Goal: Task Accomplishment & Management: Manage account settings

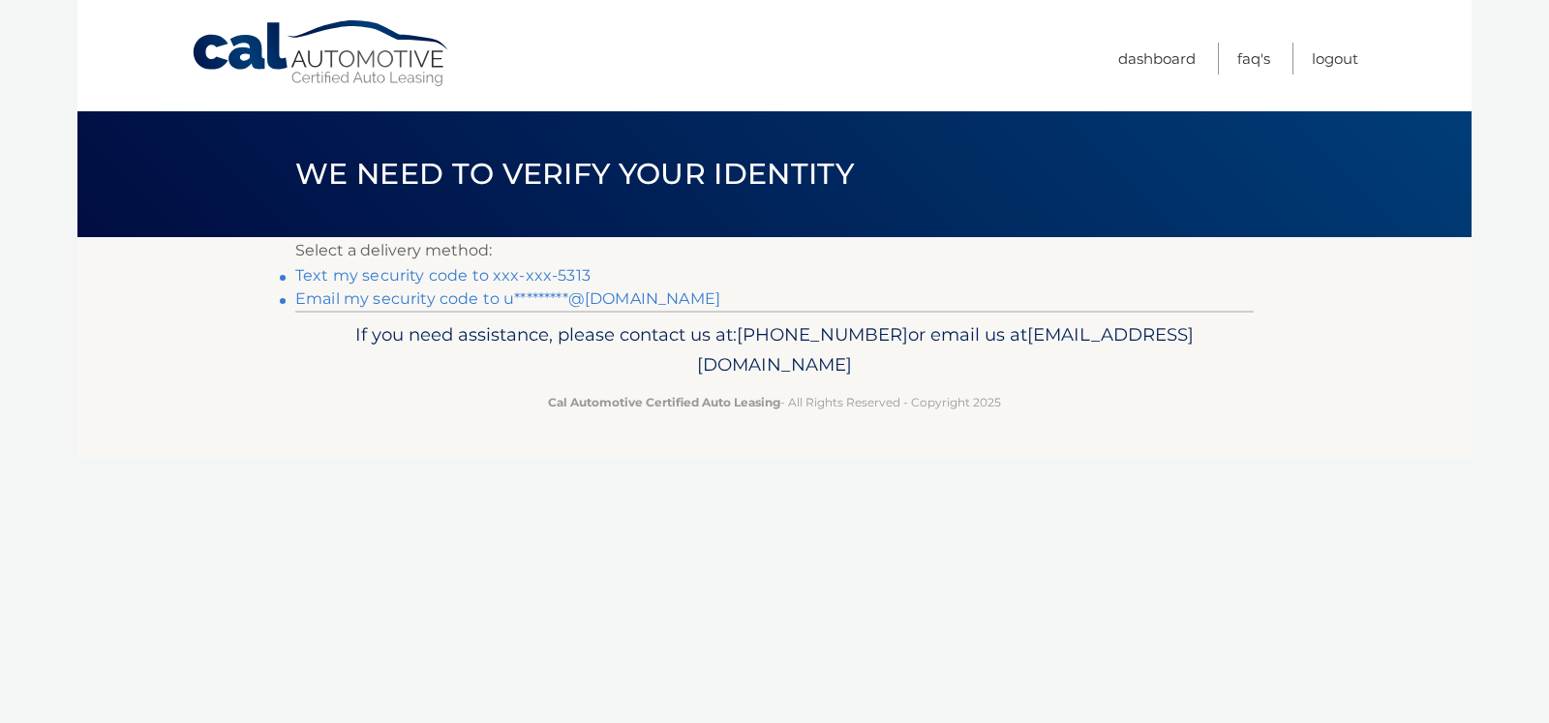
click at [403, 277] on link "Text my security code to xxx-xxx-5313" at bounding box center [442, 275] width 295 height 18
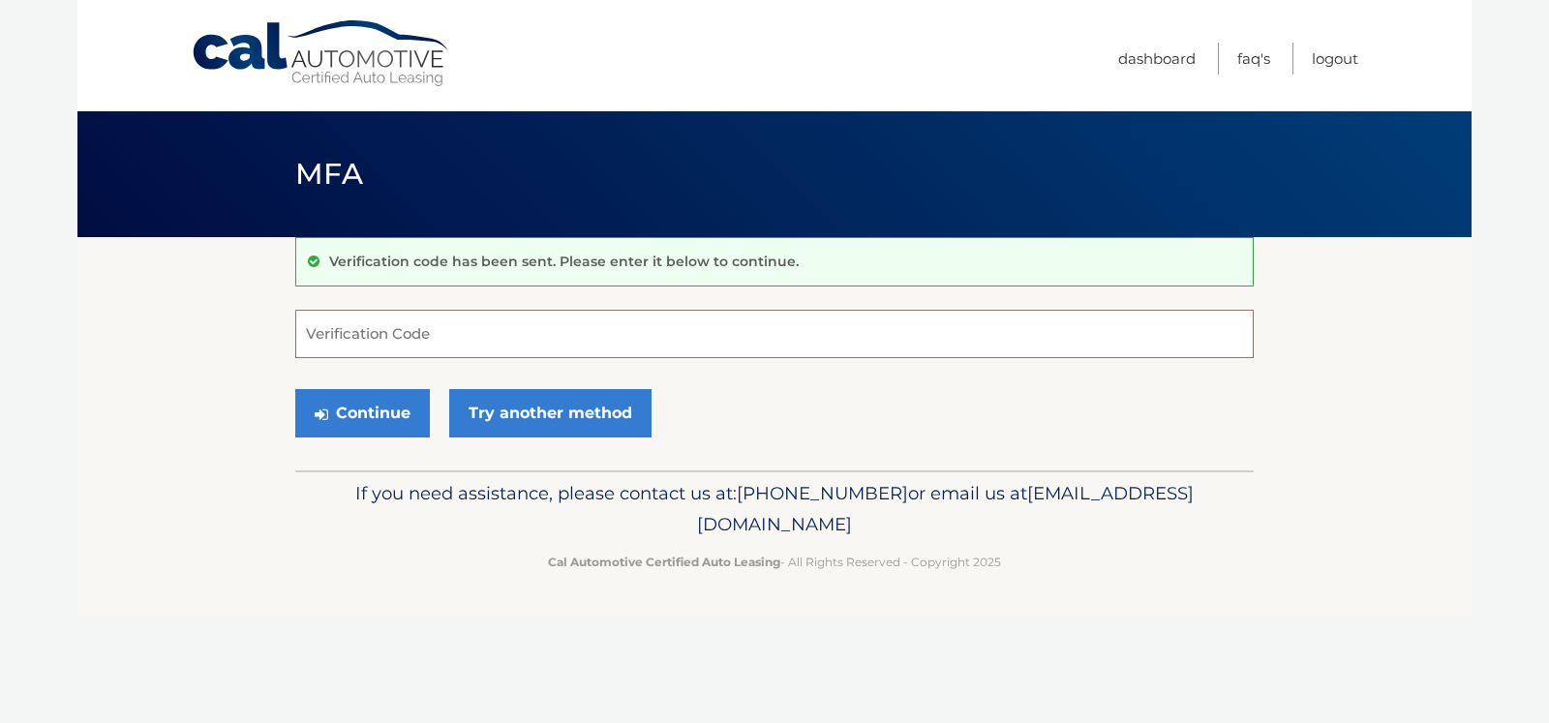
click at [324, 335] on input "Verification Code" at bounding box center [774, 334] width 959 height 48
type input "242719"
click at [363, 416] on button "Continue" at bounding box center [362, 413] width 135 height 48
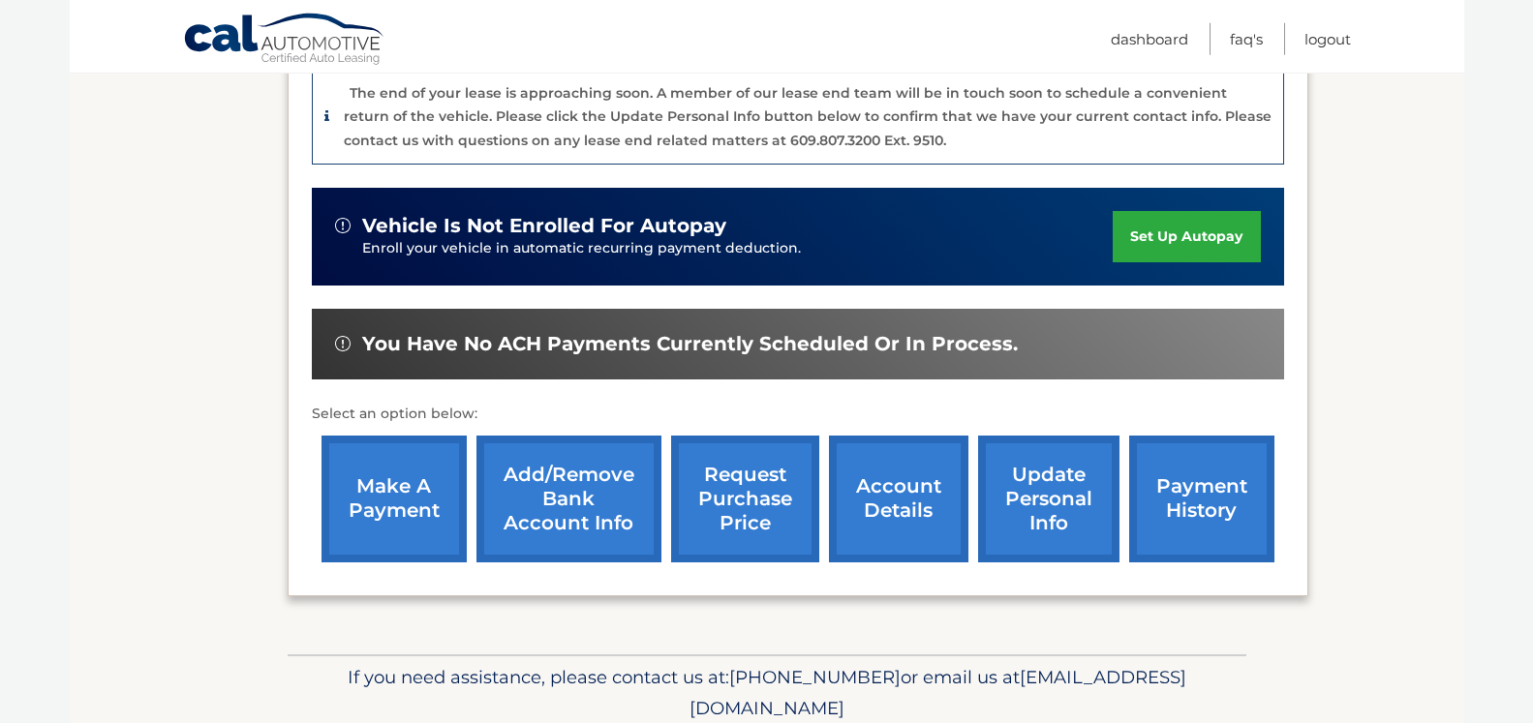
scroll to position [593, 0]
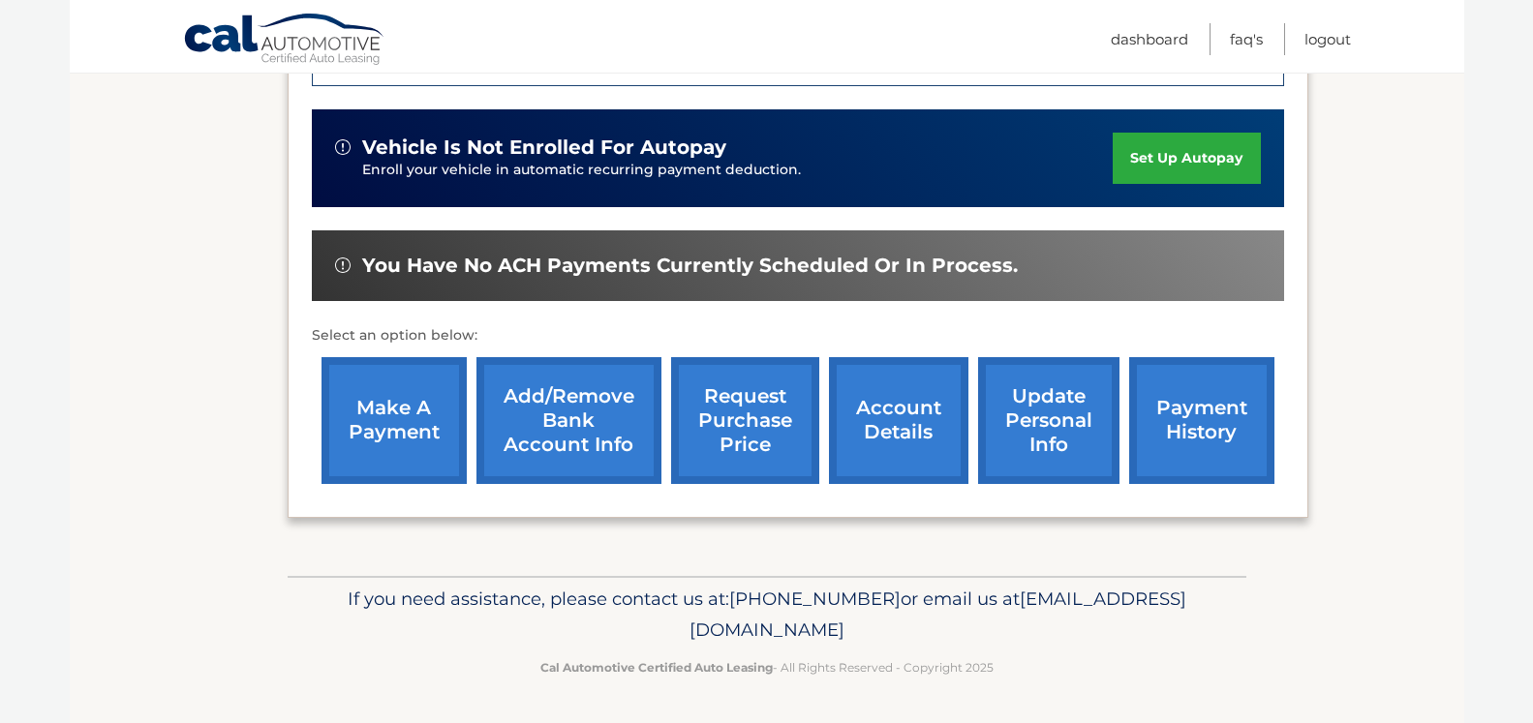
click at [864, 425] on link "account details" at bounding box center [898, 420] width 139 height 127
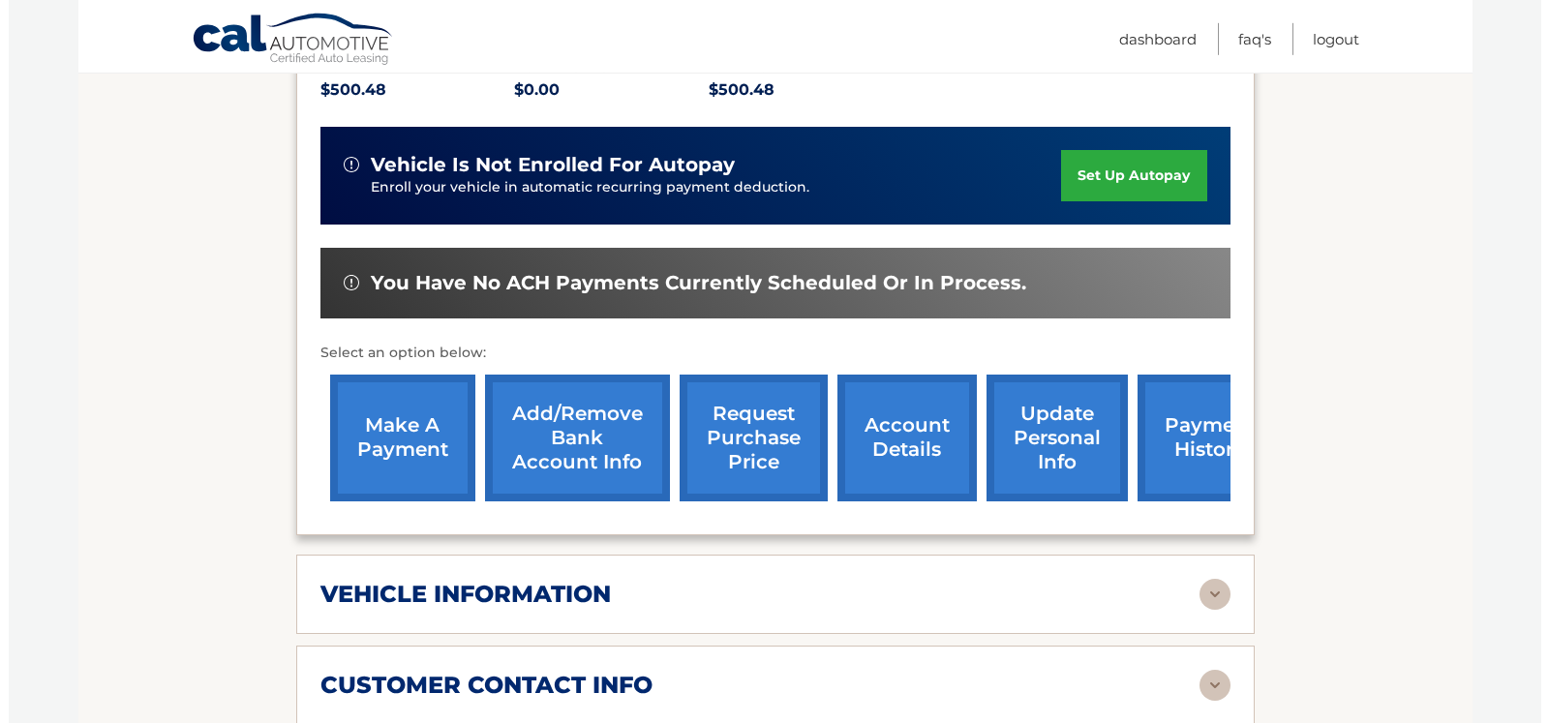
scroll to position [494, 0]
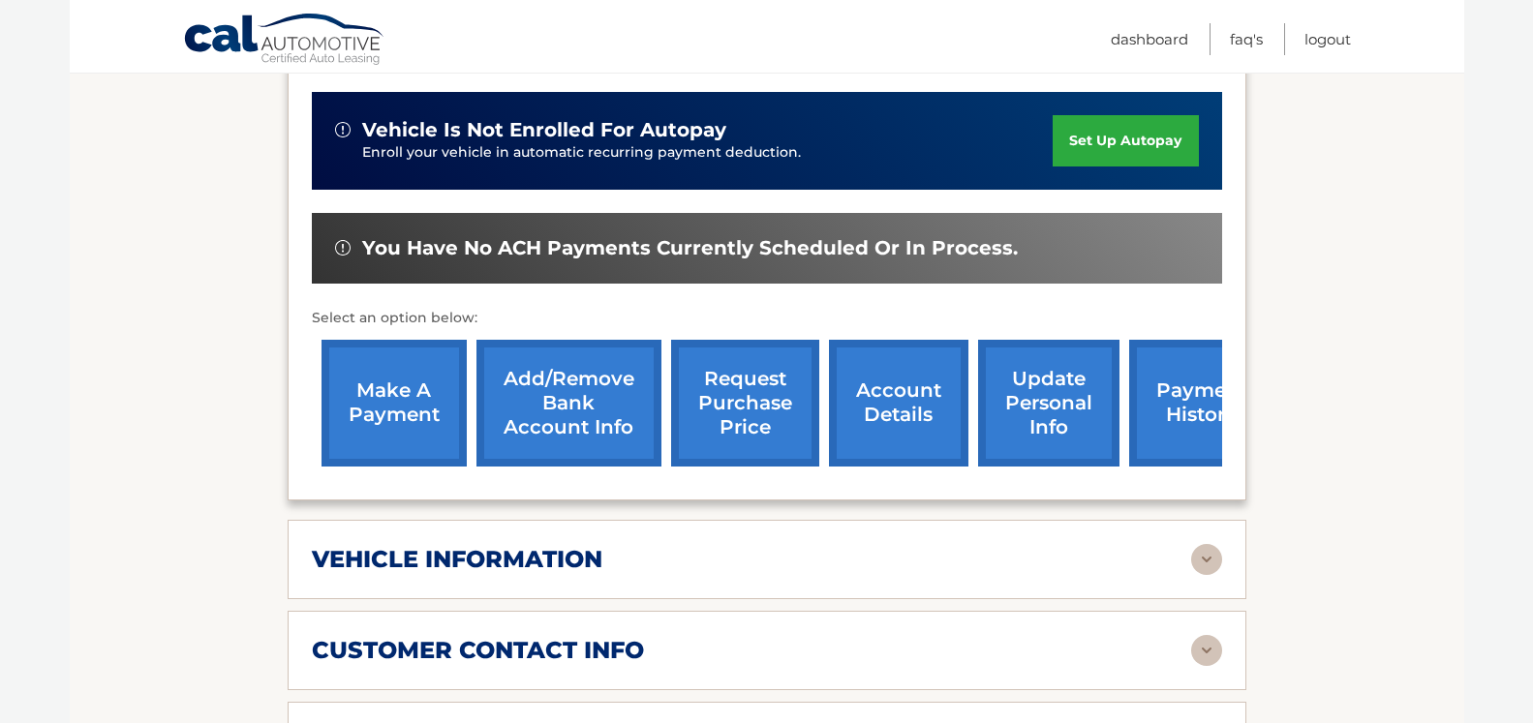
click at [705, 432] on link "request purchase price" at bounding box center [745, 403] width 148 height 127
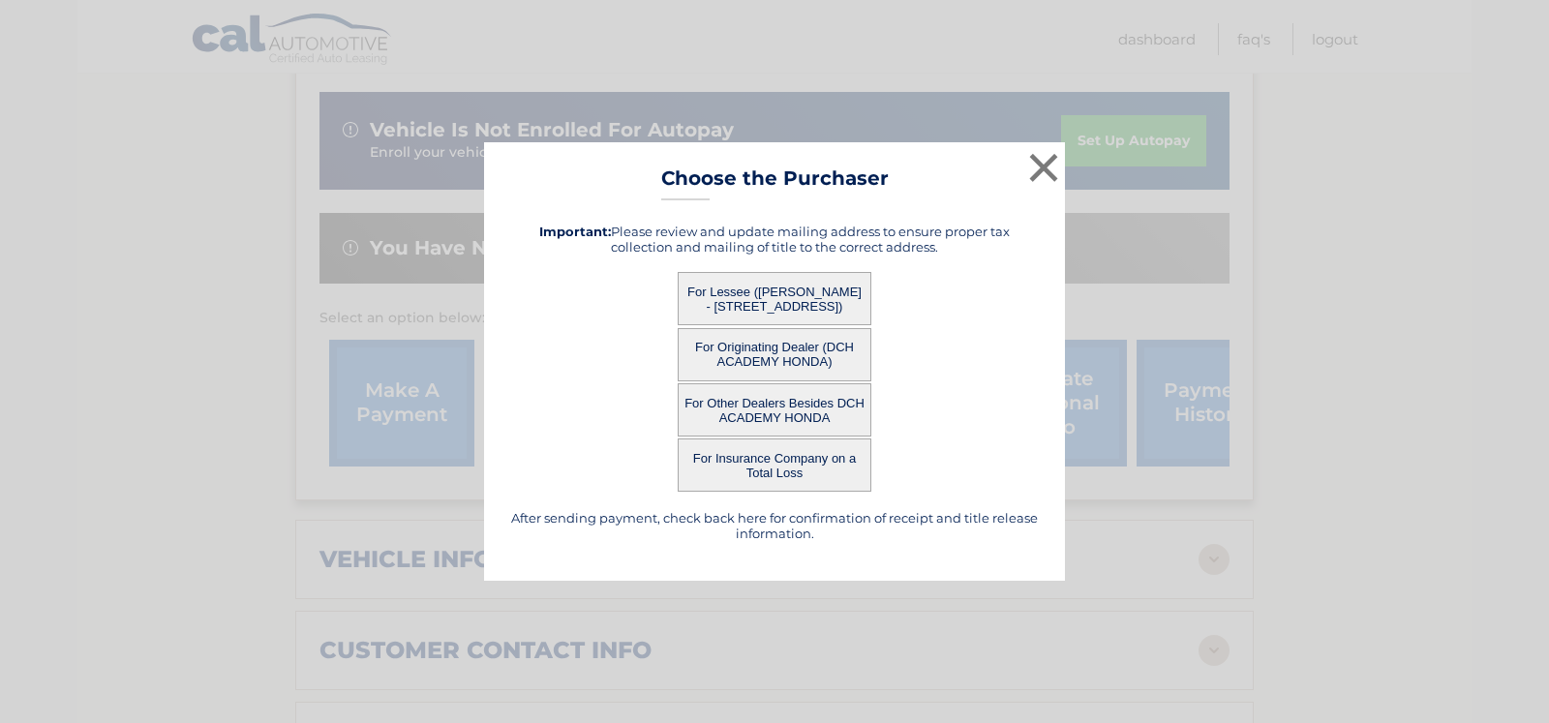
click at [767, 311] on button "For Lessee (ANGEL INFANZON JR - 38 Chatham Sq, , Parlin, NJ 08859)" at bounding box center [775, 298] width 194 height 53
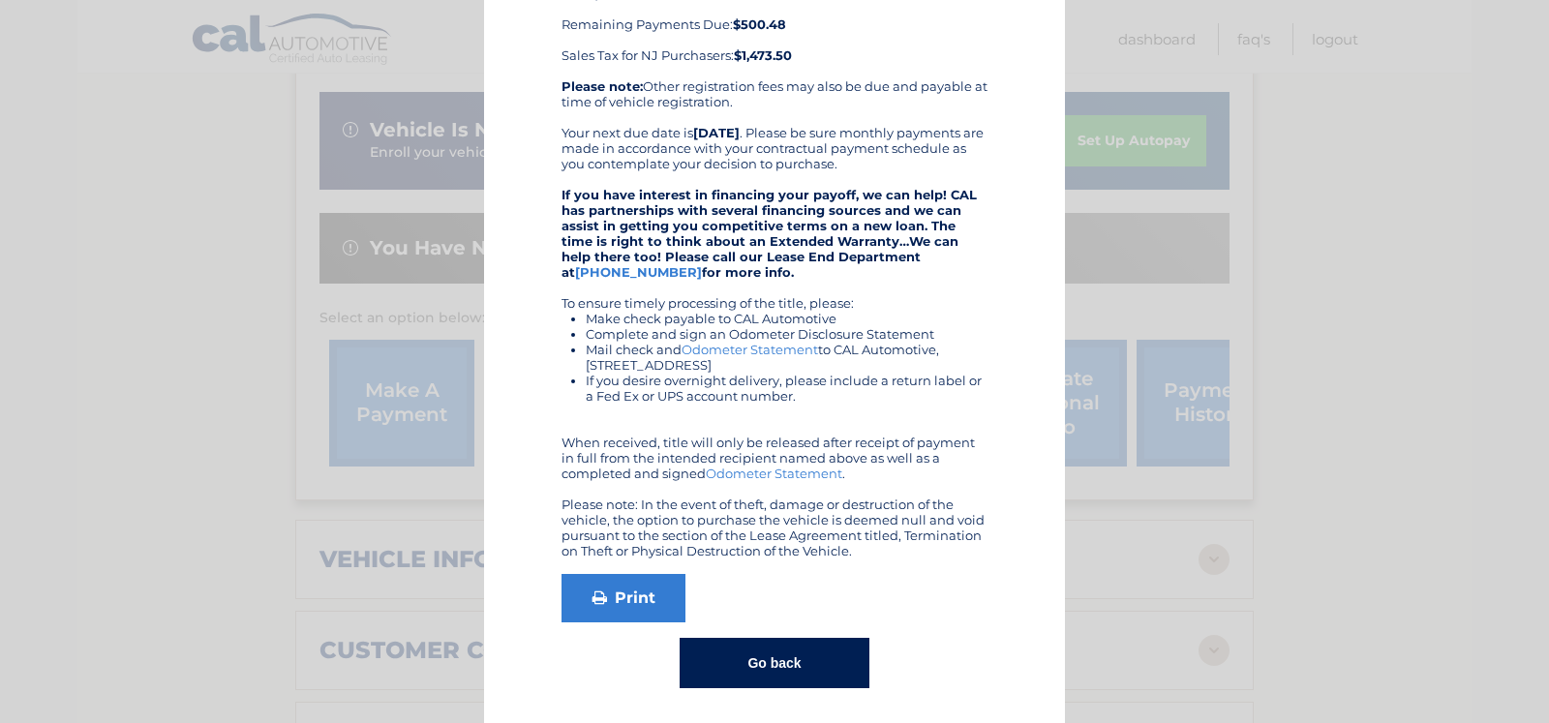
scroll to position [295, 0]
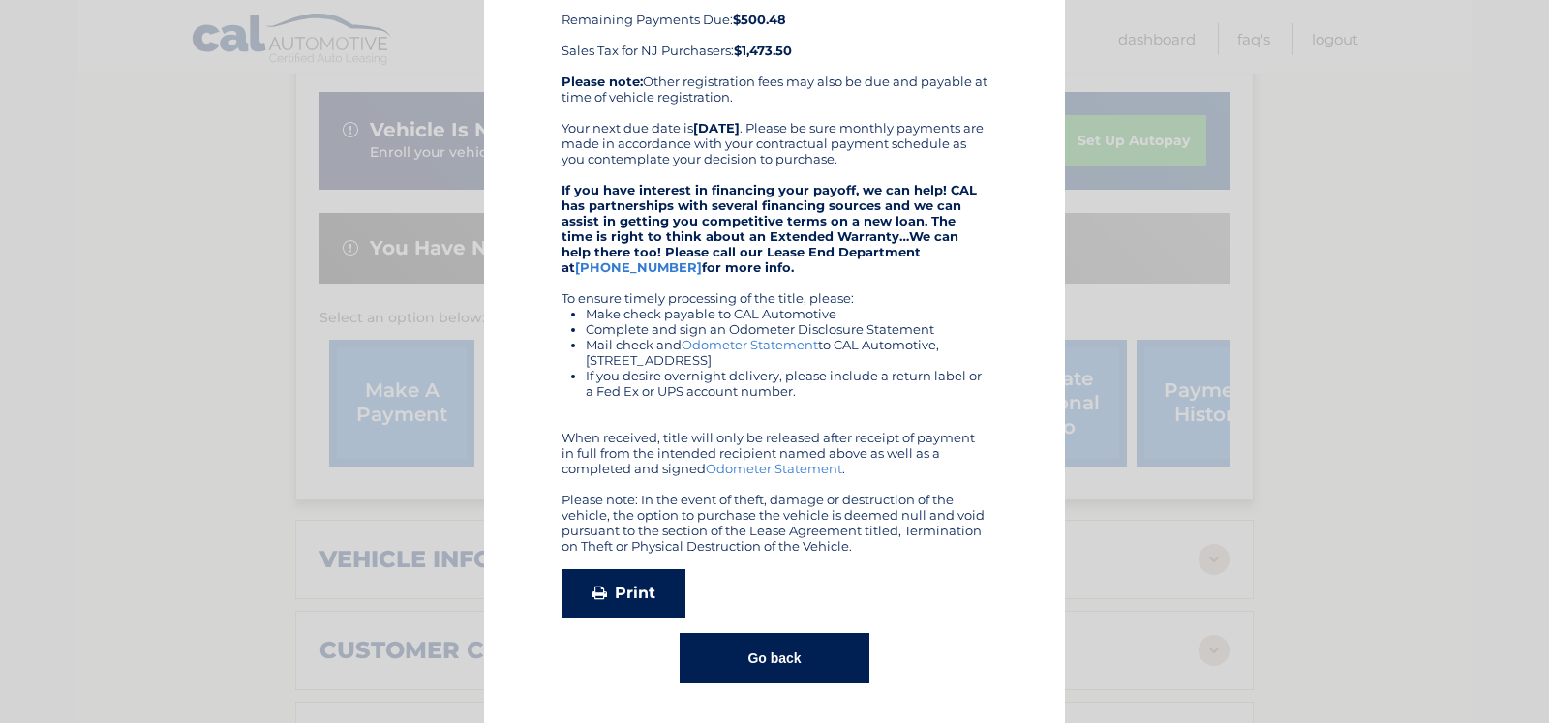
click at [610, 595] on link "Print" at bounding box center [624, 593] width 124 height 48
click at [780, 652] on button "Go back" at bounding box center [774, 658] width 189 height 50
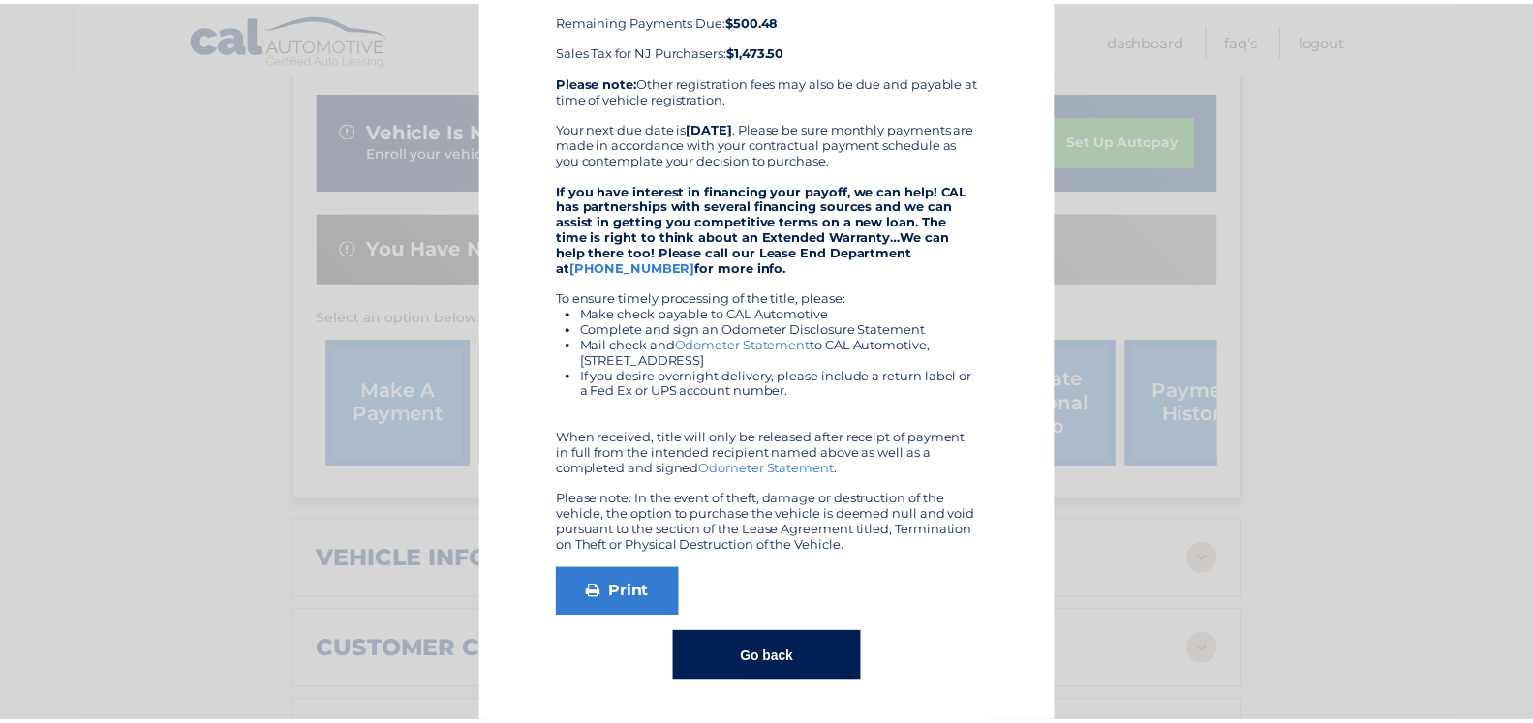
scroll to position [0, 0]
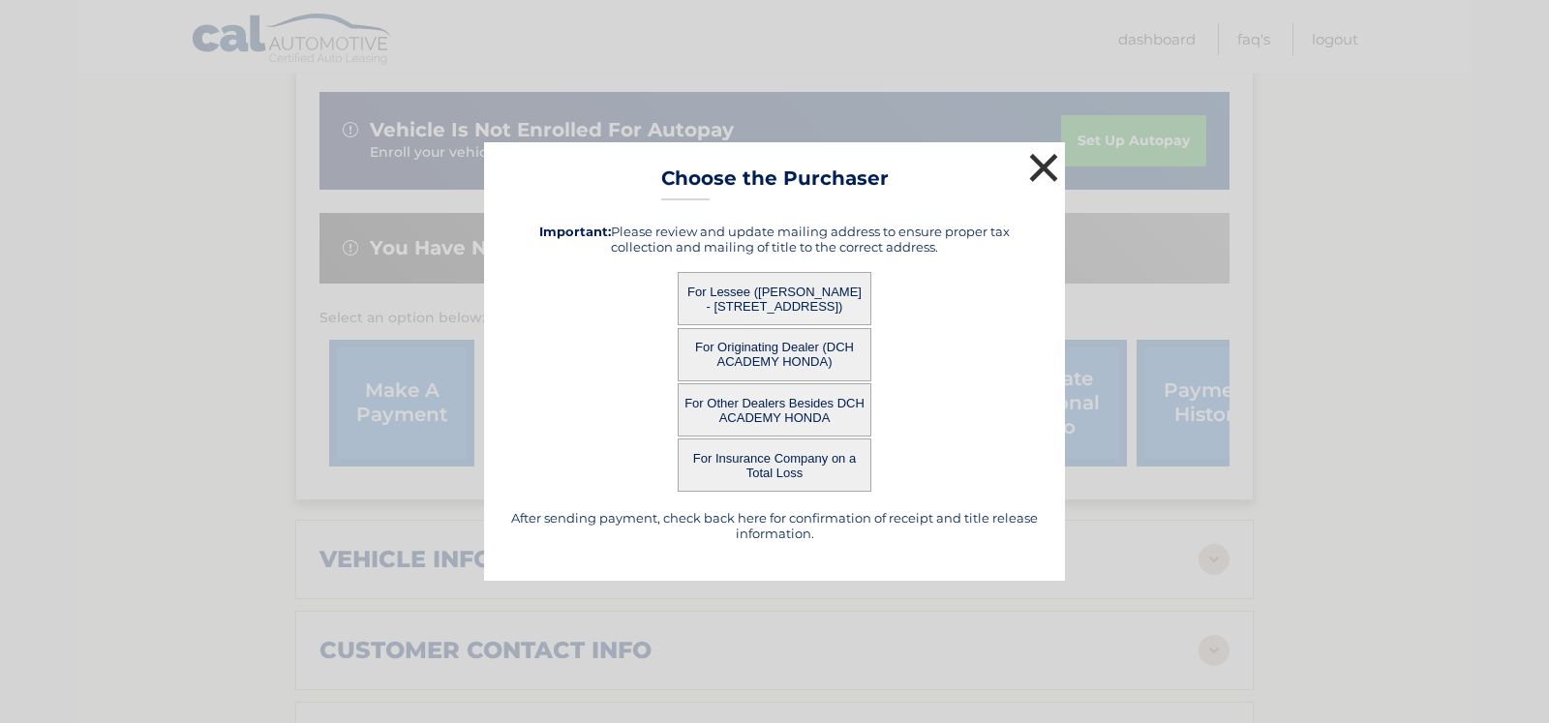
click at [1044, 165] on button "×" at bounding box center [1043, 167] width 39 height 39
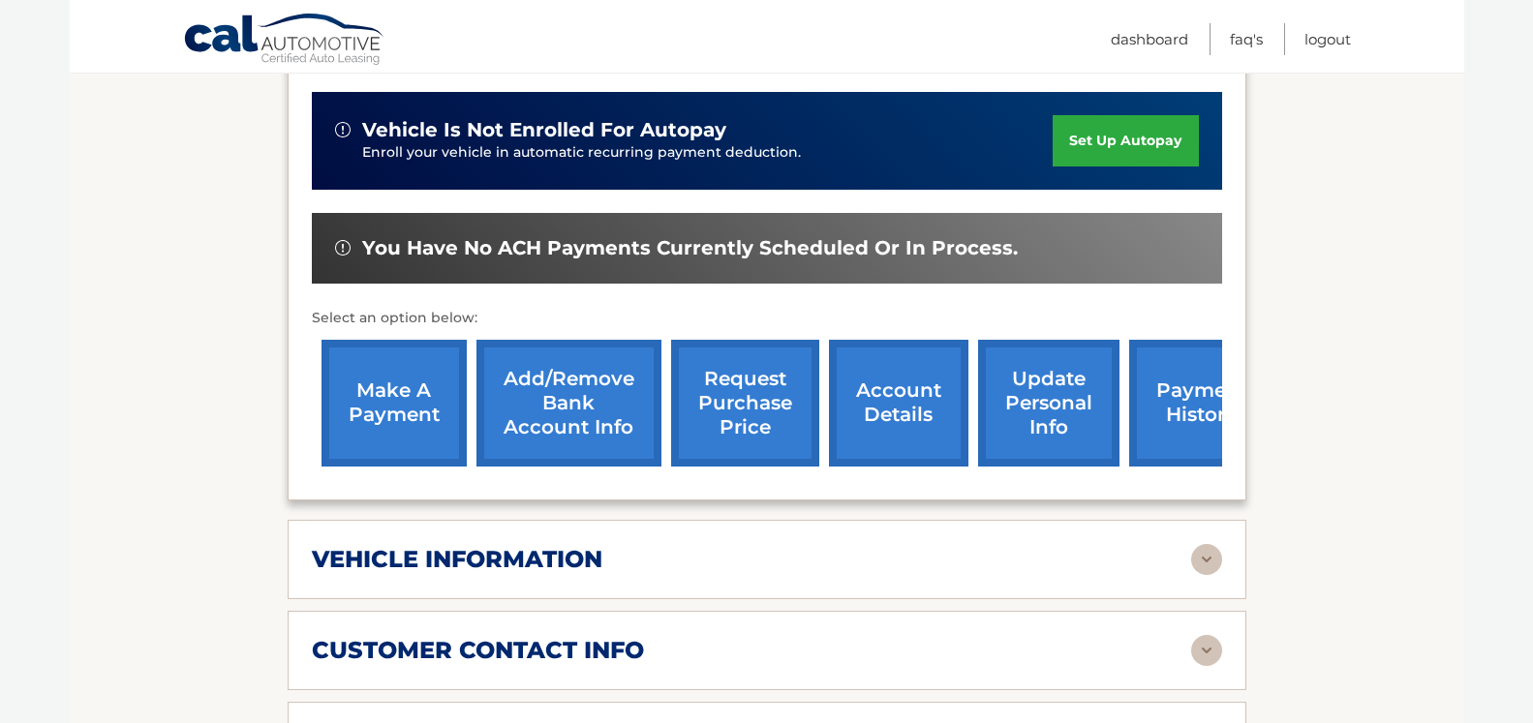
click at [407, 441] on link "make a payment" at bounding box center [393, 403] width 145 height 127
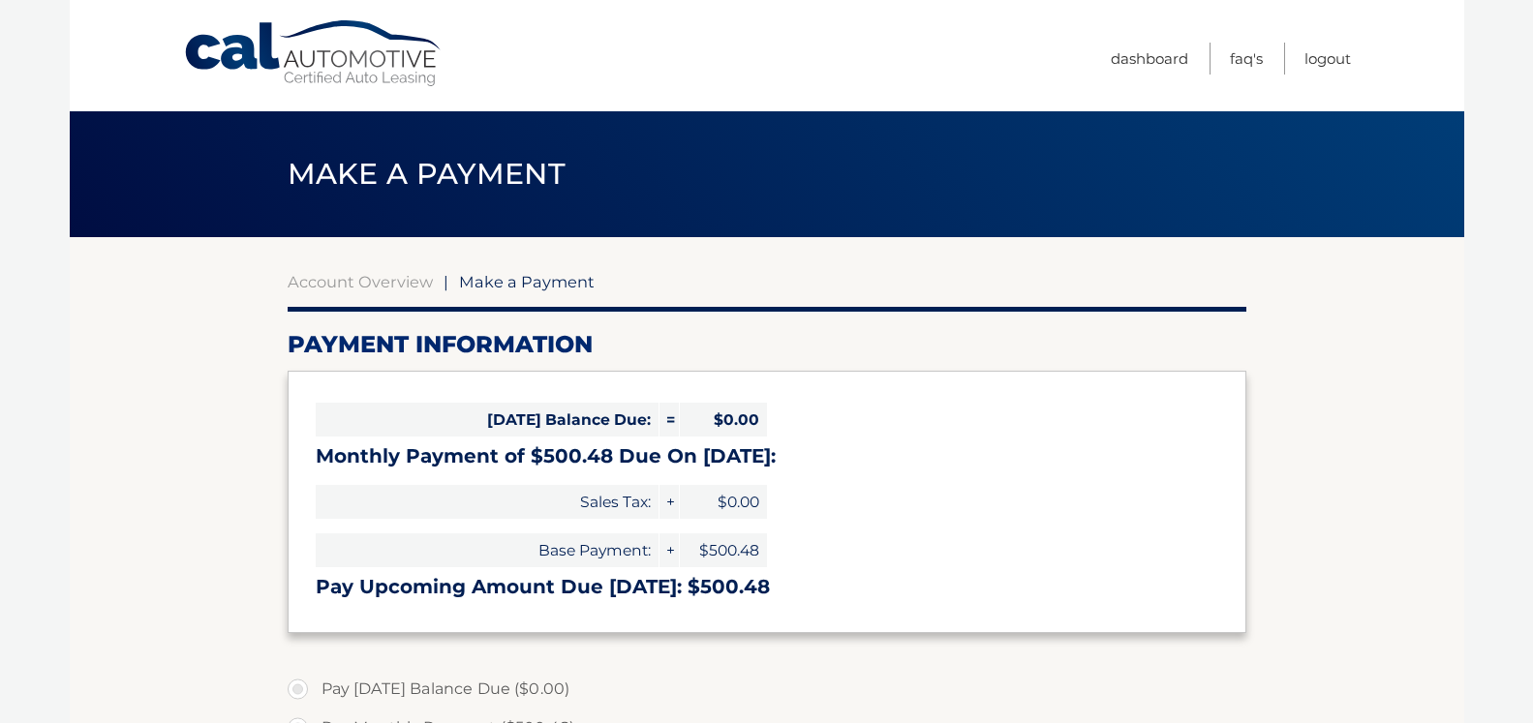
select select "YjE1NjQ4MzAtZTBmOC00NGMzLWJiZTEtZDRkNWZhMTAxNTc3"
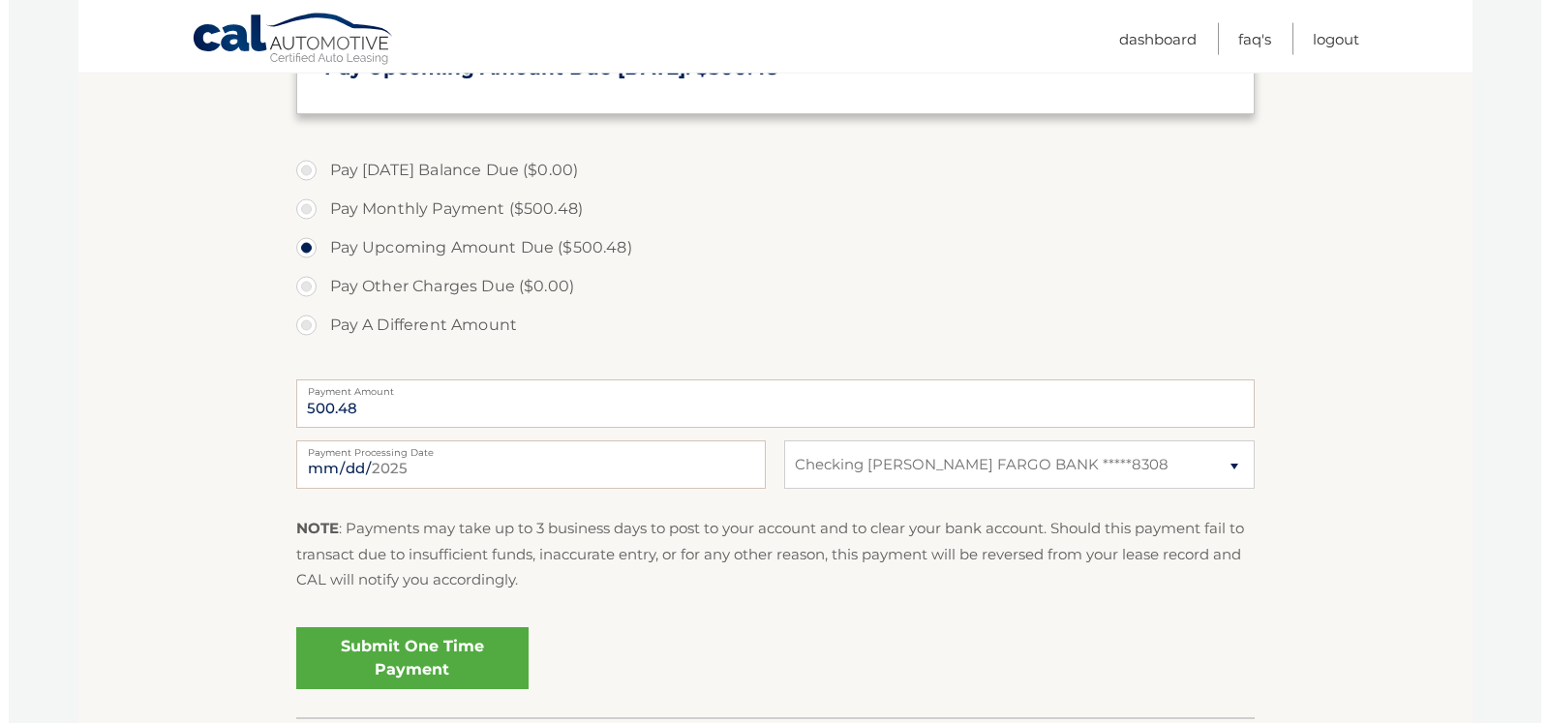
scroll to position [494, 0]
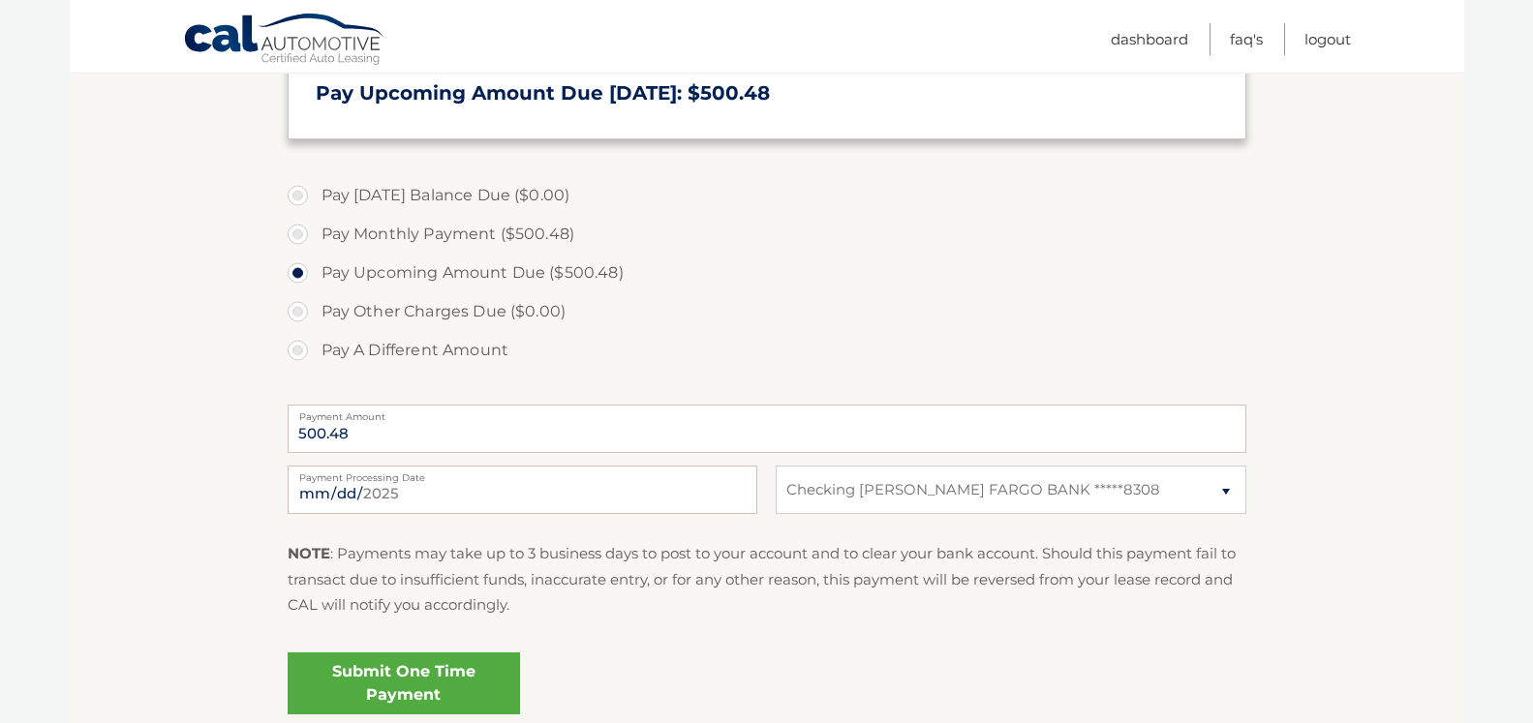
click at [406, 684] on link "Submit One Time Payment" at bounding box center [404, 684] width 232 height 62
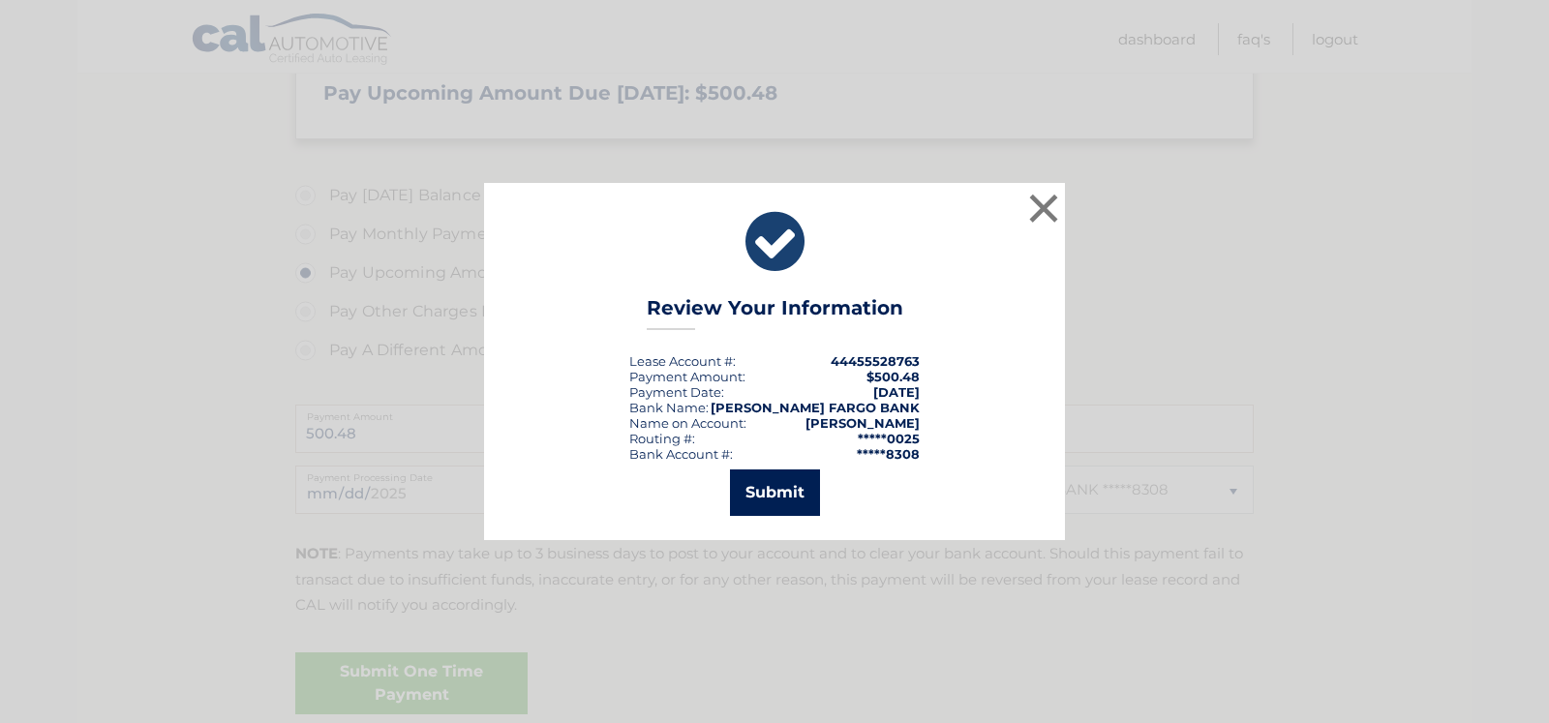
click at [778, 494] on button "Submit" at bounding box center [775, 493] width 90 height 46
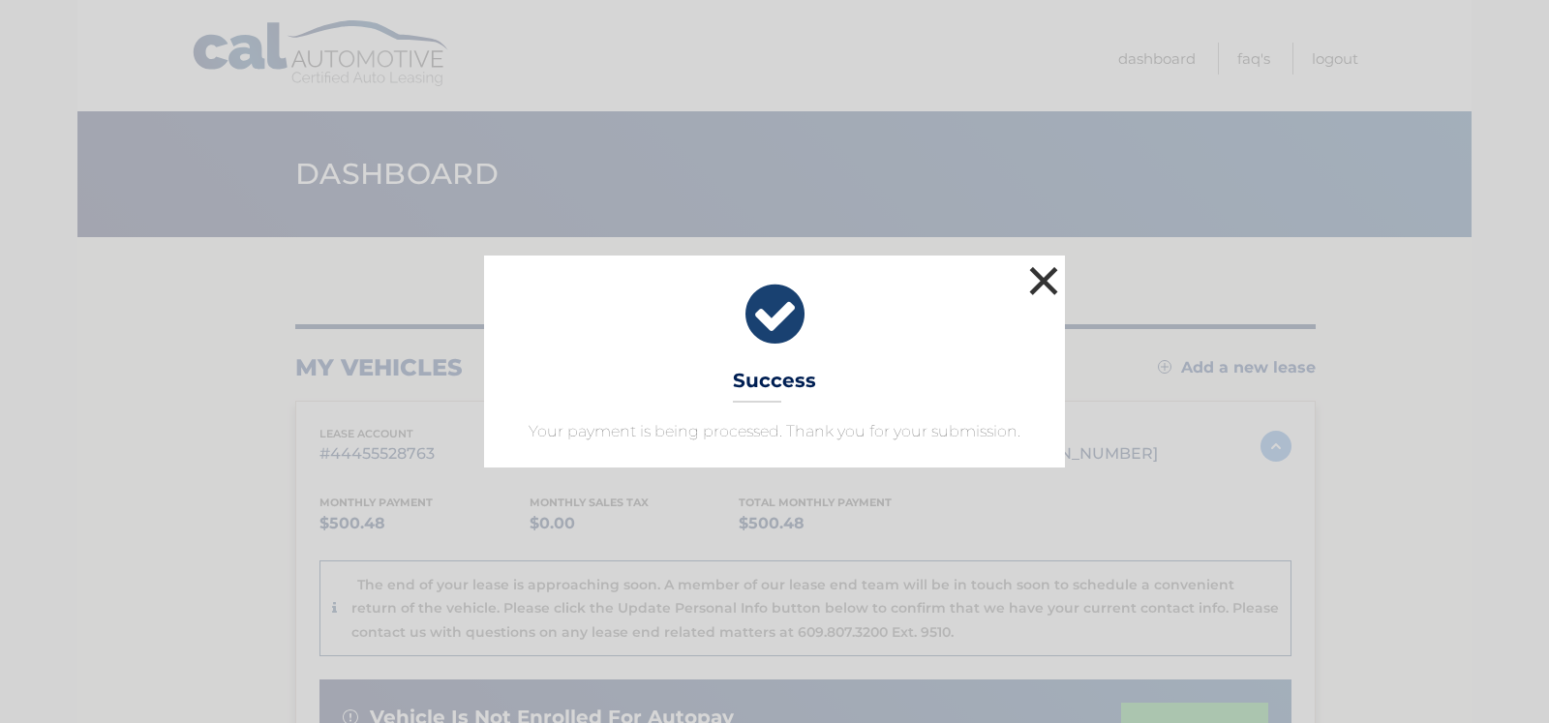
click at [1041, 277] on button "×" at bounding box center [1043, 280] width 39 height 39
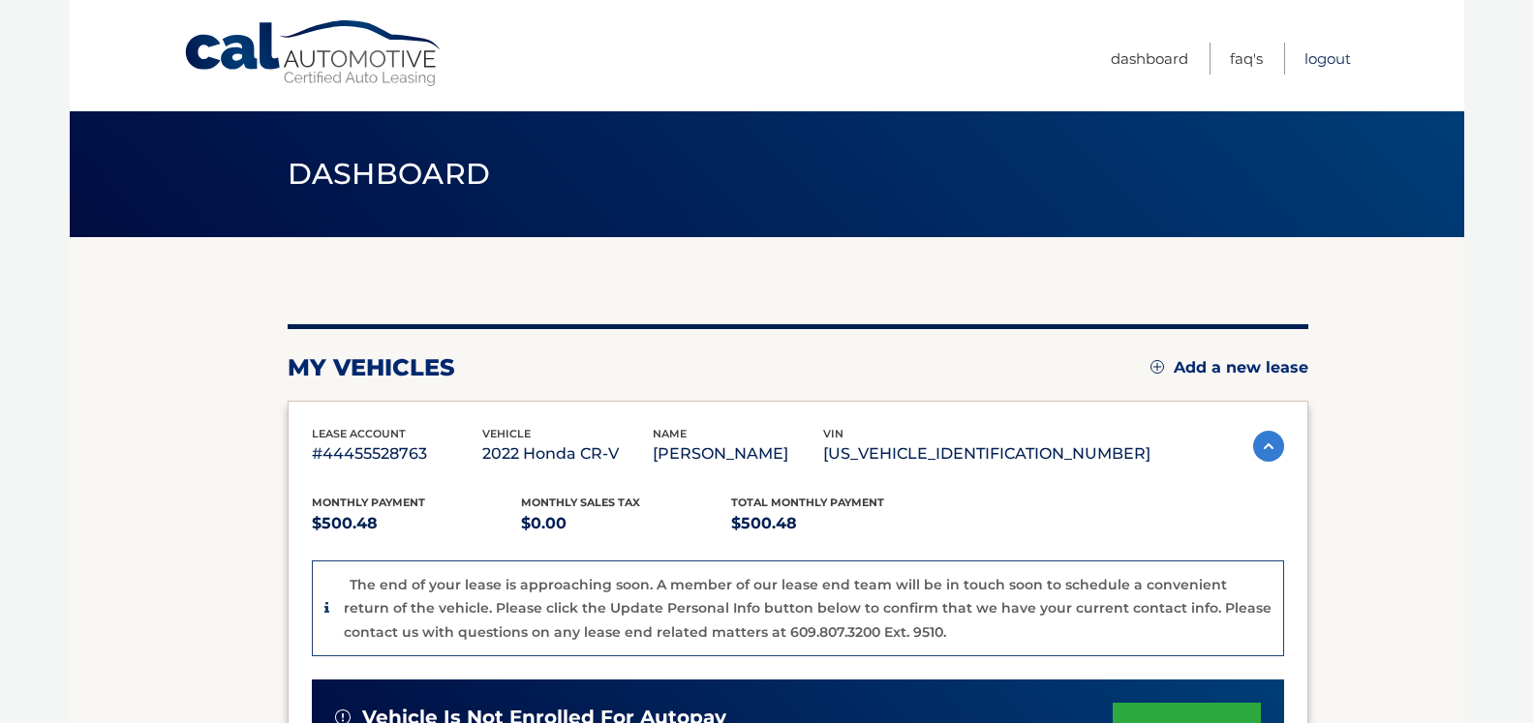
click at [1322, 61] on link "Logout" at bounding box center [1327, 59] width 46 height 32
